Goal: Task Accomplishment & Management: Manage account settings

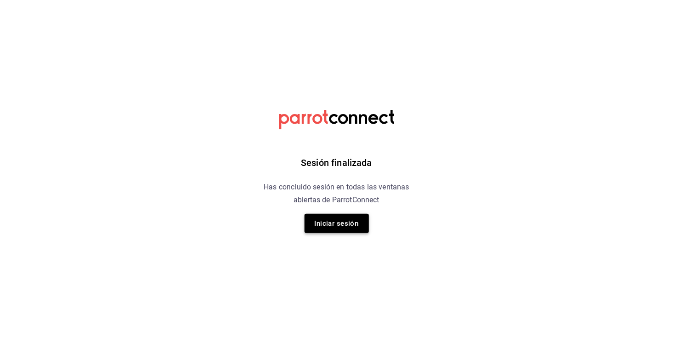
click at [310, 226] on button "Iniciar sesión" at bounding box center [336, 223] width 64 height 19
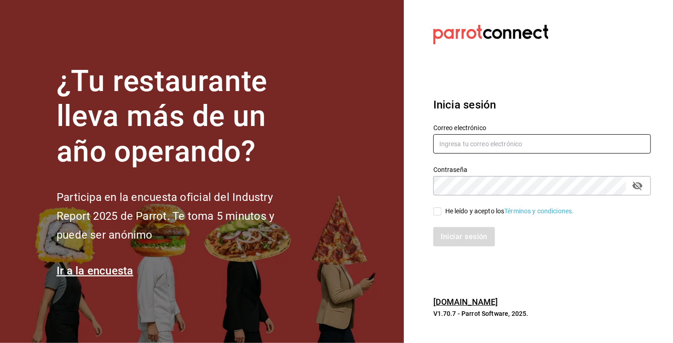
type input "[EMAIL_ADDRESS][DOMAIN_NAME]"
click at [447, 213] on div "He leído y acepto los Términos y condiciones." at bounding box center [509, 211] width 129 height 10
click at [441, 213] on input "He leído y acepto los Términos y condiciones." at bounding box center [437, 211] width 8 height 8
checkbox input "true"
click at [460, 242] on button "Iniciar sesión" at bounding box center [464, 236] width 63 height 19
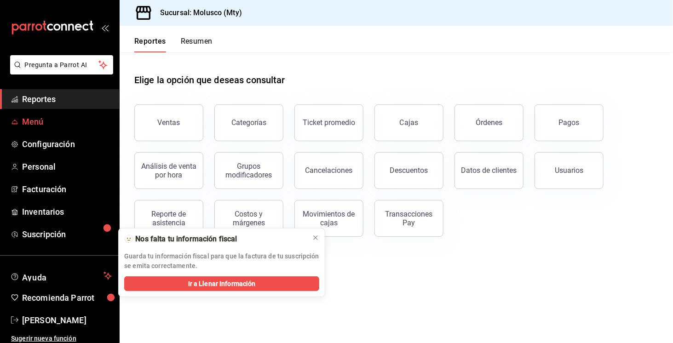
click at [36, 128] on link "Menú" at bounding box center [59, 122] width 119 height 20
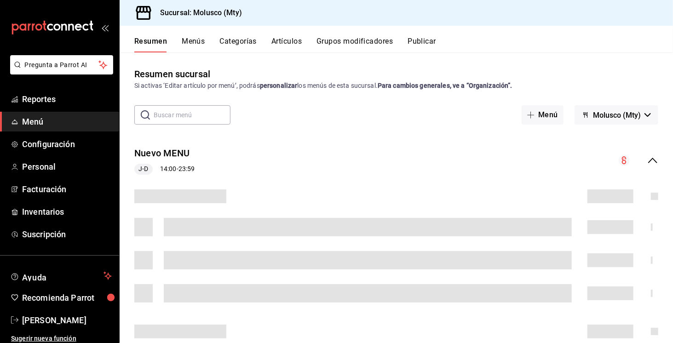
click at [198, 43] on button "Menús" at bounding box center [193, 45] width 23 height 16
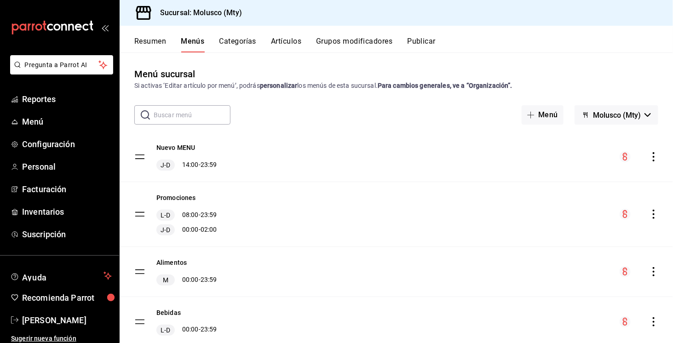
click at [278, 44] on button "Artículos" at bounding box center [286, 45] width 30 height 16
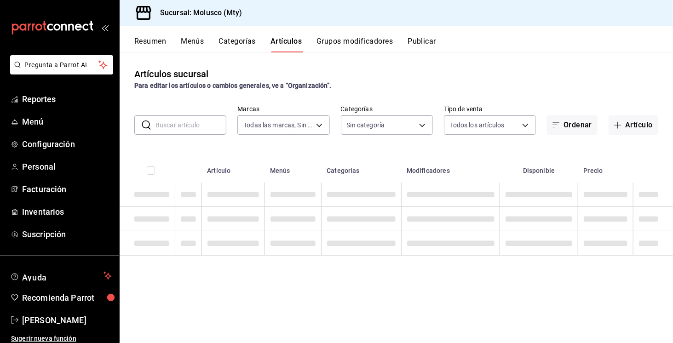
type input "356499dc-45b1-4a46-87a0-ed45505369c2"
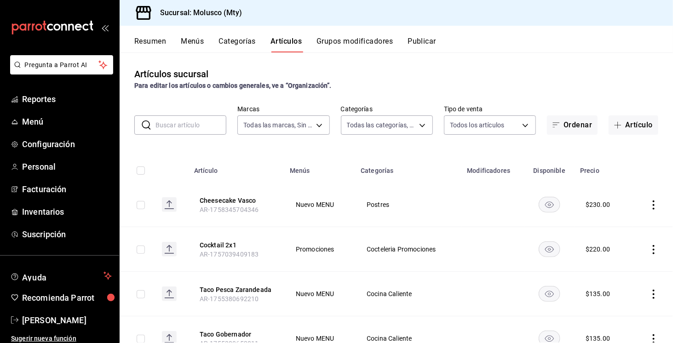
type input "9e1dfcf3-8bc7-4560-bda8-abc82440ed9a,1c4ce0f8-69a2-4795-af25-3821d1c97135,73dc6…"
click at [176, 117] on input "text" at bounding box center [190, 125] width 71 height 18
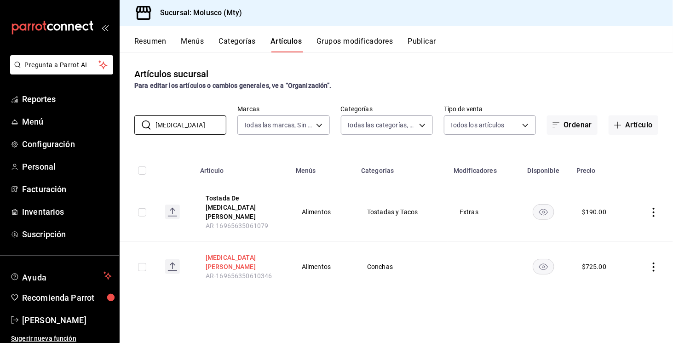
type input "CALLO"
click at [234, 253] on button "Callo De Hacha" at bounding box center [243, 262] width 74 height 18
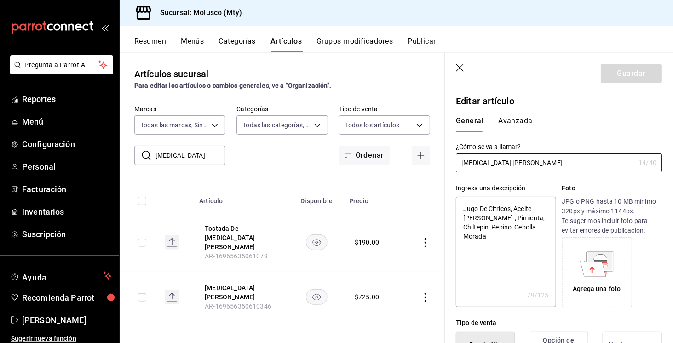
type textarea "x"
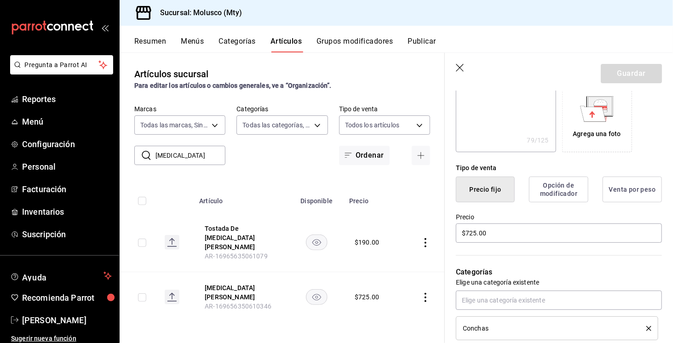
scroll to position [161, 0]
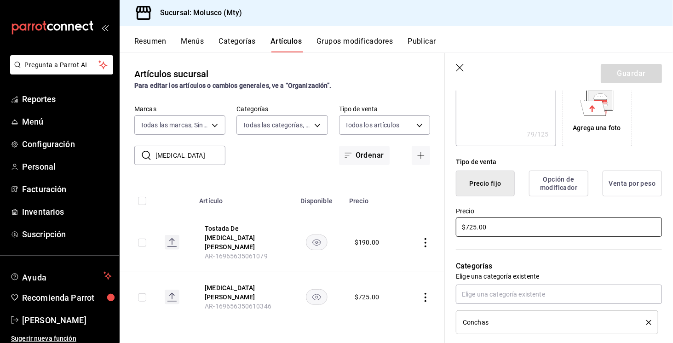
click at [476, 229] on input "$725.00" at bounding box center [559, 226] width 206 height 19
type input "$72.00"
type textarea "x"
type input "$7.00"
type textarea "x"
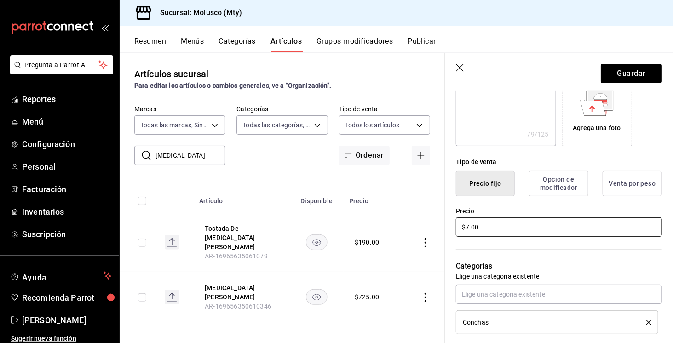
type input "$75.00"
type textarea "x"
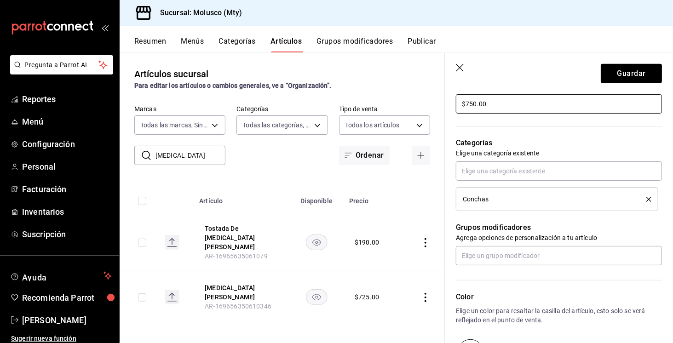
scroll to position [288, 0]
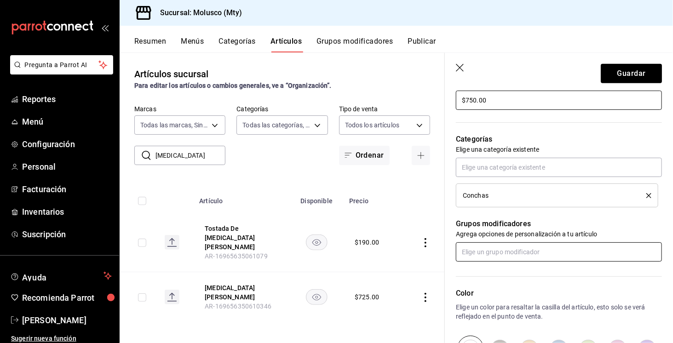
type input "$750.00"
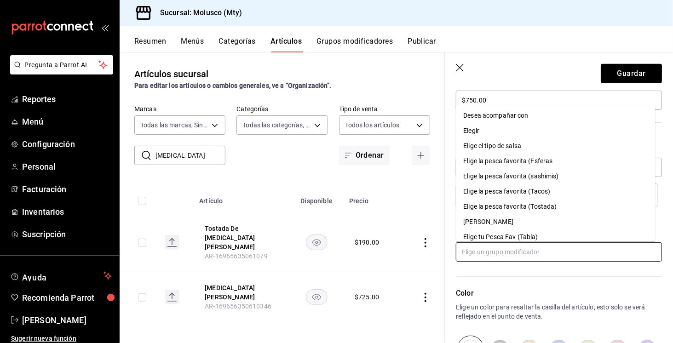
click at [532, 246] on input "text" at bounding box center [559, 251] width 206 height 19
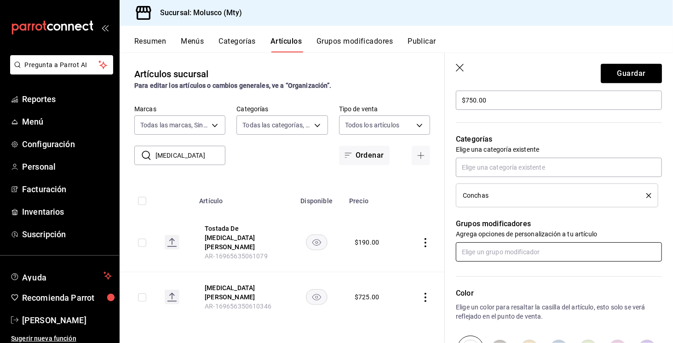
click at [532, 246] on input "text" at bounding box center [559, 251] width 206 height 19
click at [646, 196] on icon "delete" at bounding box center [648, 195] width 5 height 5
type textarea "x"
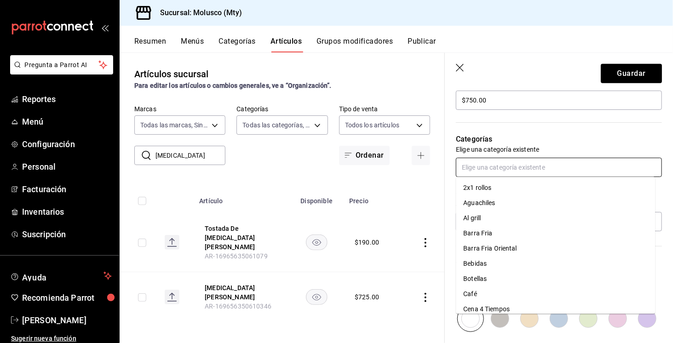
click at [558, 168] on input "text" at bounding box center [559, 167] width 206 height 19
type input "ba"
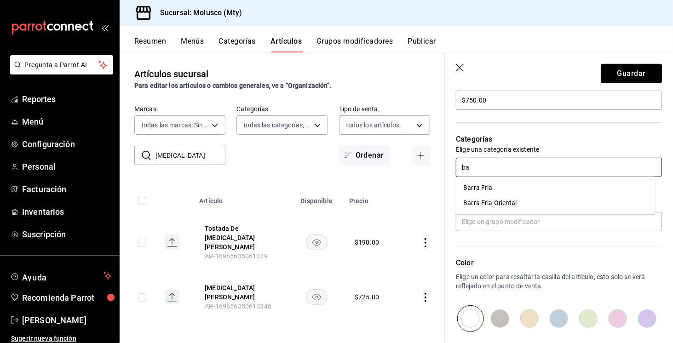
click at [547, 189] on li "Barra Fria" at bounding box center [555, 188] width 199 height 15
type textarea "x"
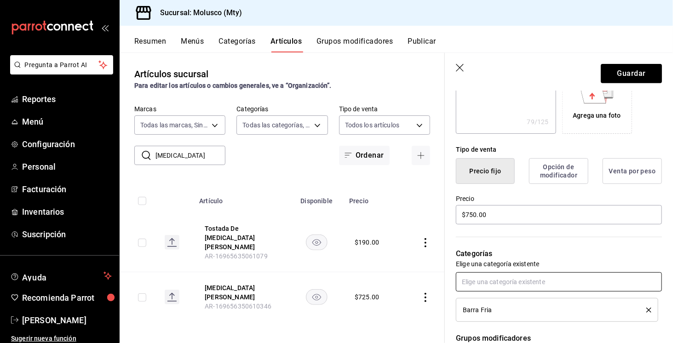
scroll to position [172, 0]
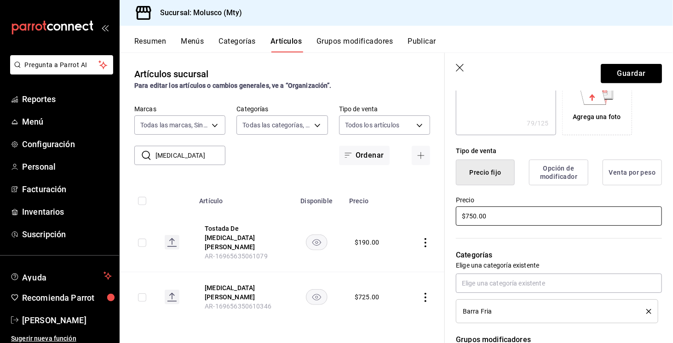
click at [470, 214] on input "$750.00" at bounding box center [559, 215] width 206 height 19
type textarea "x"
type input "$70.00"
type textarea "x"
type input "$0.00"
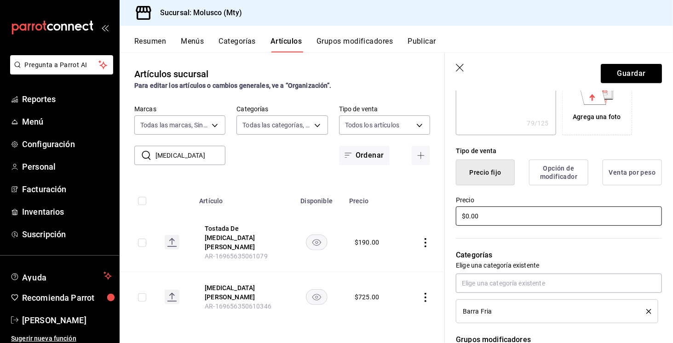
type textarea "x"
type input "$80.00"
type textarea "x"
type input "$800.00"
click at [643, 80] on button "Guardar" at bounding box center [631, 73] width 61 height 19
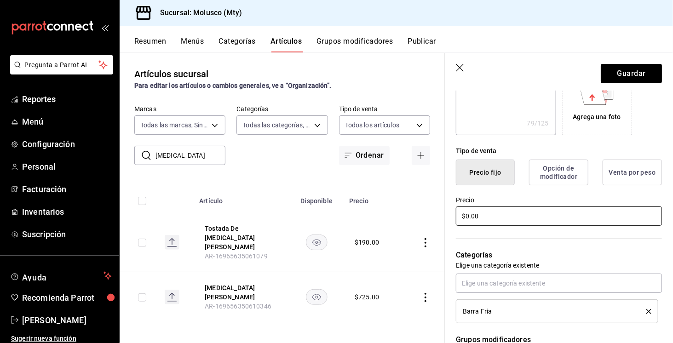
type textarea "x"
click button "Callo De Hacha"
click input "Callo De Hacha"
type input "OCallo De Hacha"
type textarea "x"
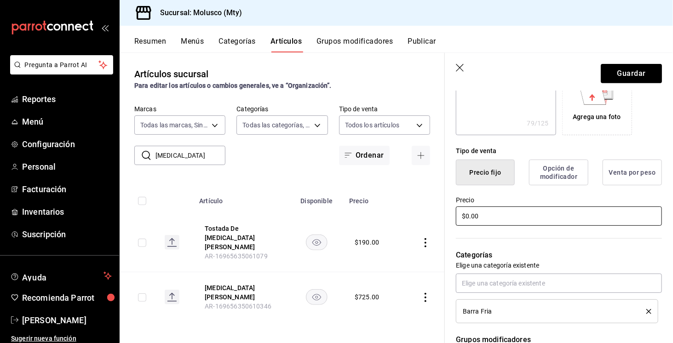
type input "OrCallo De Hacha"
type textarea "x"
type input "OrdCallo De Hacha"
type textarea "x"
type input "OrdeCallo De Hacha"
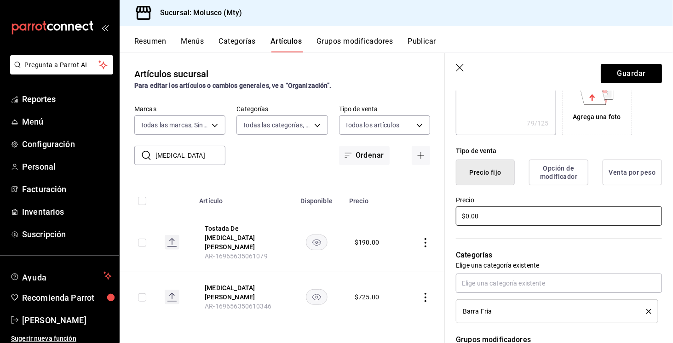
type textarea "x"
type input "OrdenCallo De Hacha"
type textarea "x"
type input "Orden Callo De Hacha"
type textarea "x"
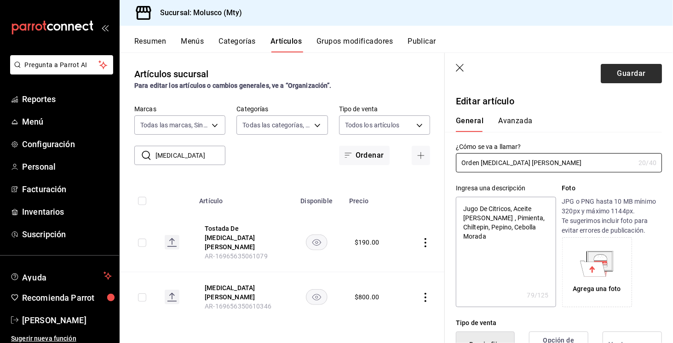
type input "Orden Callo De Hacha"
click at [624, 79] on button "Guardar" at bounding box center [631, 73] width 61 height 19
type textarea "x"
